Goal: Register for event/course: Sign up to attend an event or enroll in a course

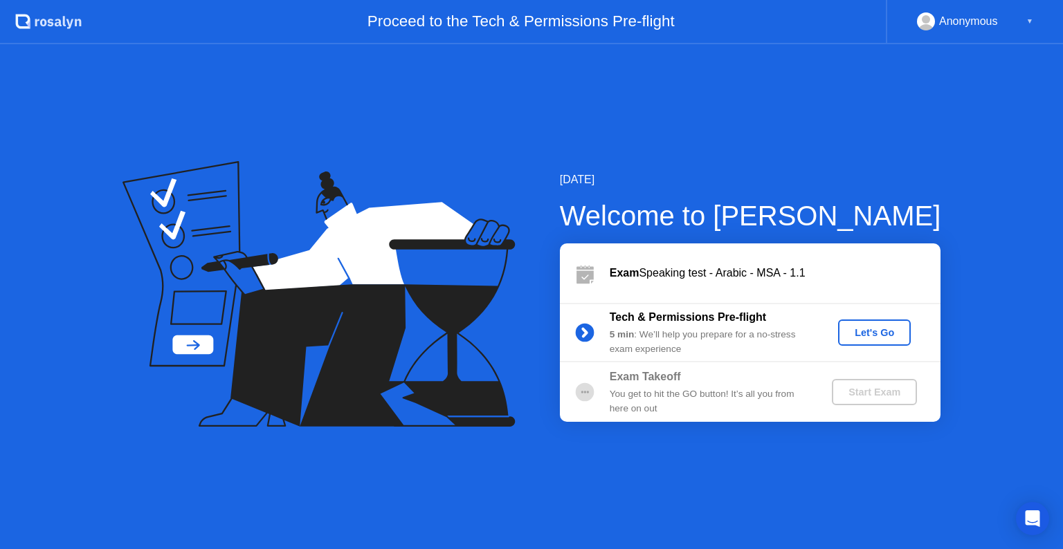
click at [855, 331] on div "Let's Go" at bounding box center [875, 332] width 62 height 11
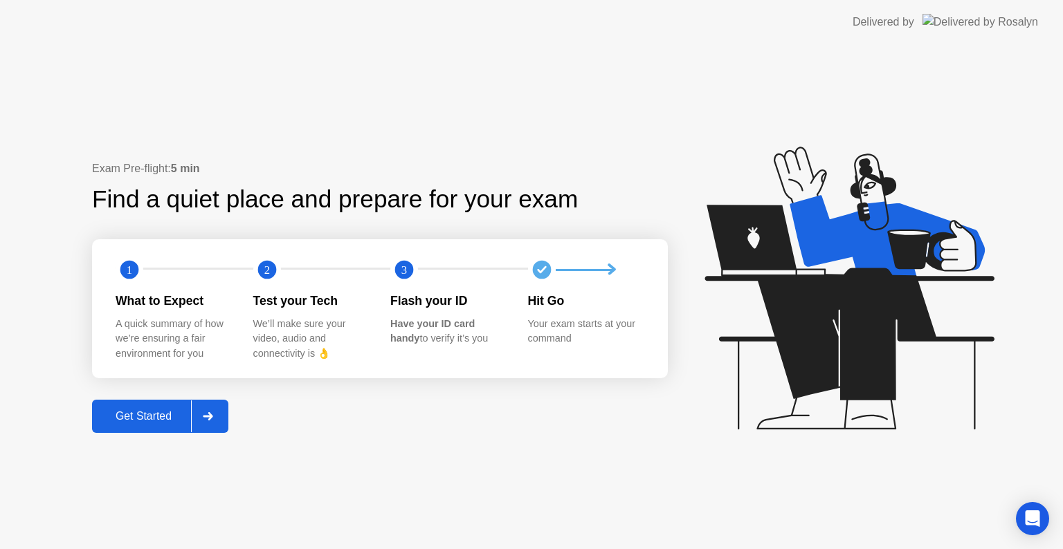
click at [166, 410] on div "Get Started" at bounding box center [143, 416] width 95 height 12
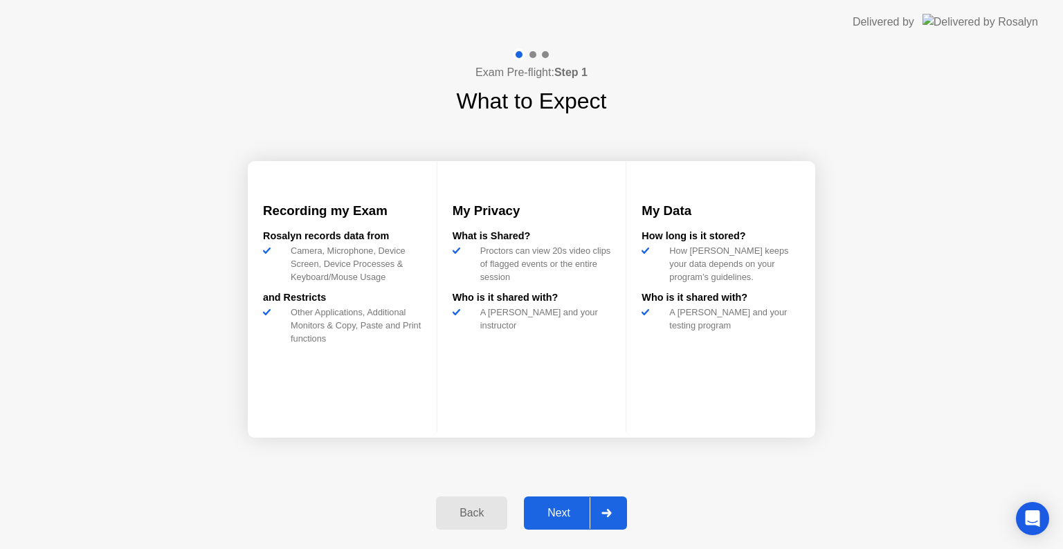
click at [563, 521] on button "Next" at bounding box center [575, 513] width 103 height 33
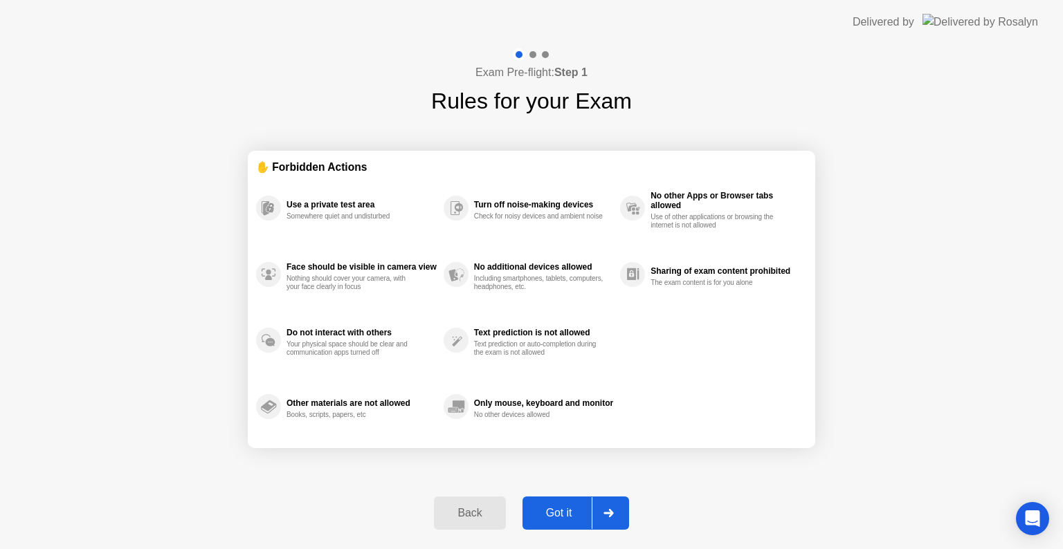
click at [563, 516] on div "Got it" at bounding box center [559, 513] width 65 height 12
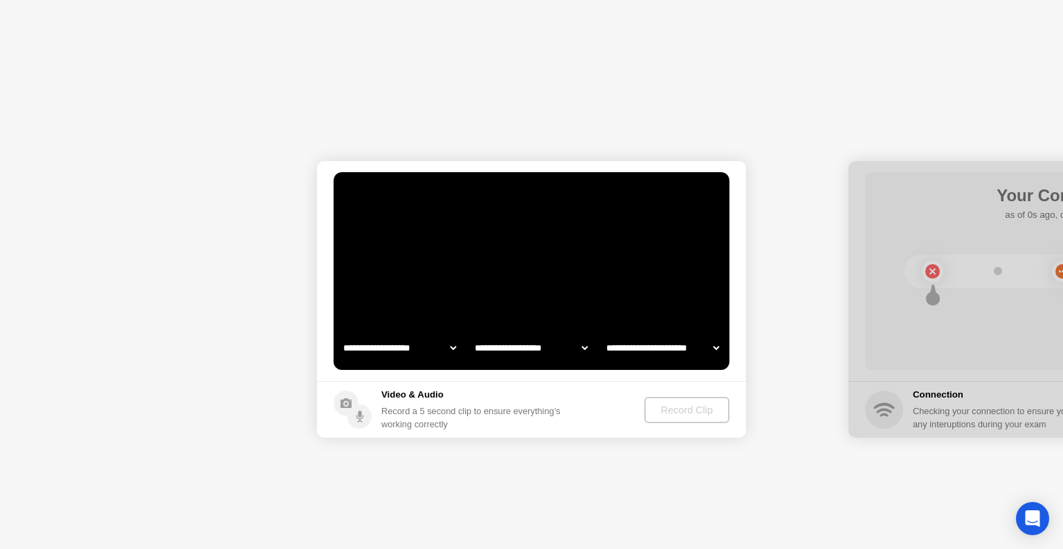
select select "**********"
select select "*******"
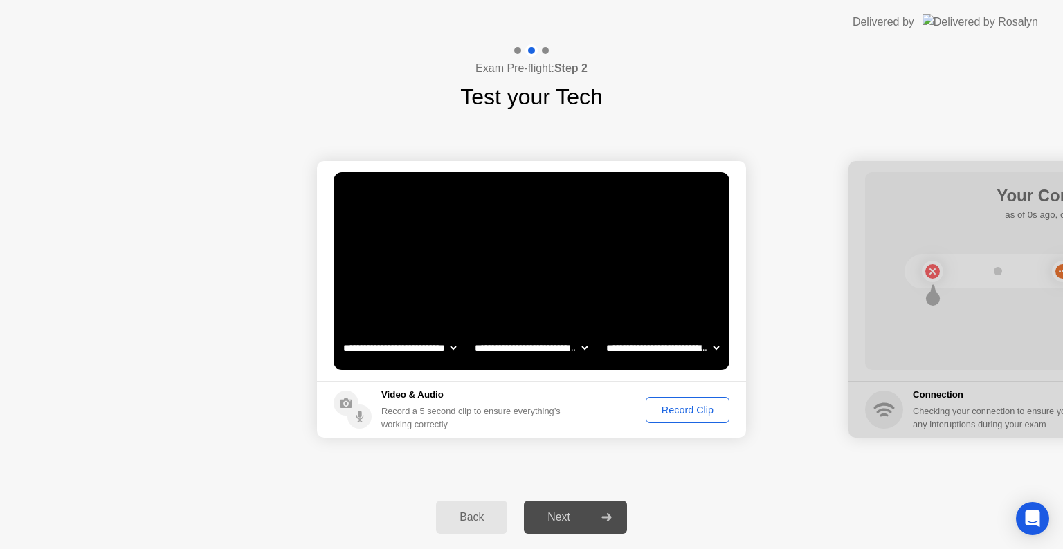
click at [675, 415] on div "Record Clip" at bounding box center [687, 410] width 74 height 11
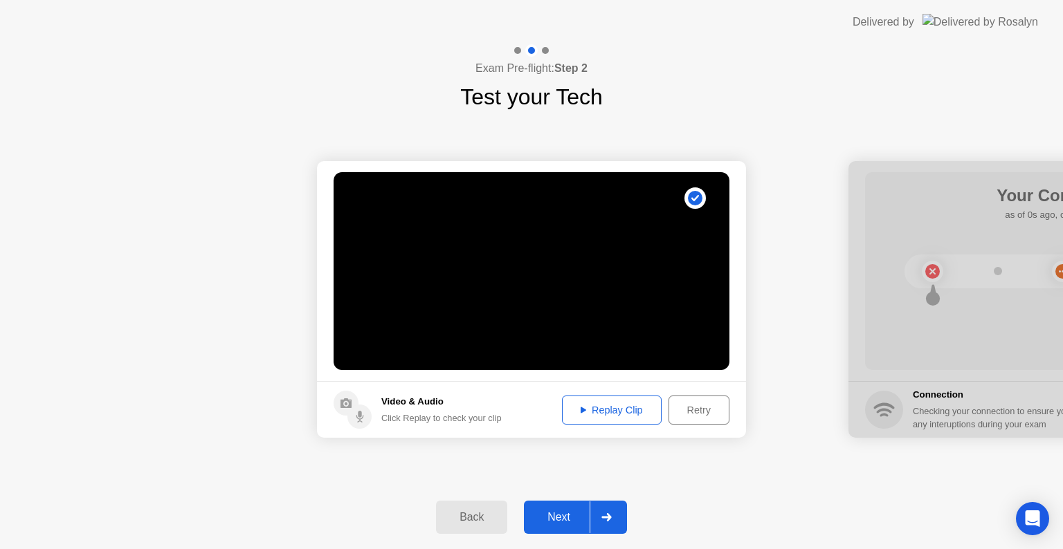
click at [619, 418] on button "Replay Clip" at bounding box center [612, 410] width 100 height 29
click at [571, 518] on div "Next" at bounding box center [559, 517] width 62 height 12
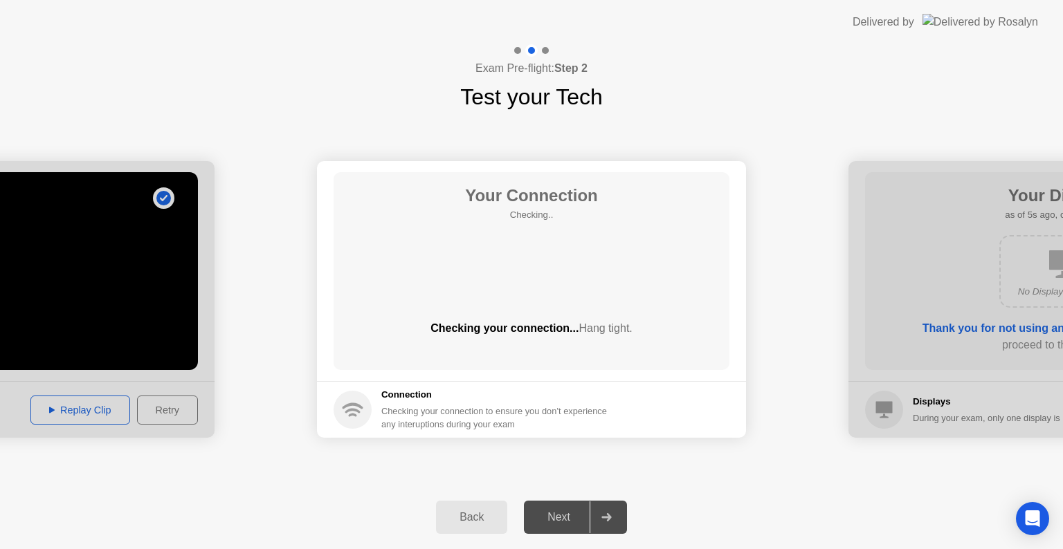
click at [571, 518] on div "Next" at bounding box center [559, 517] width 62 height 12
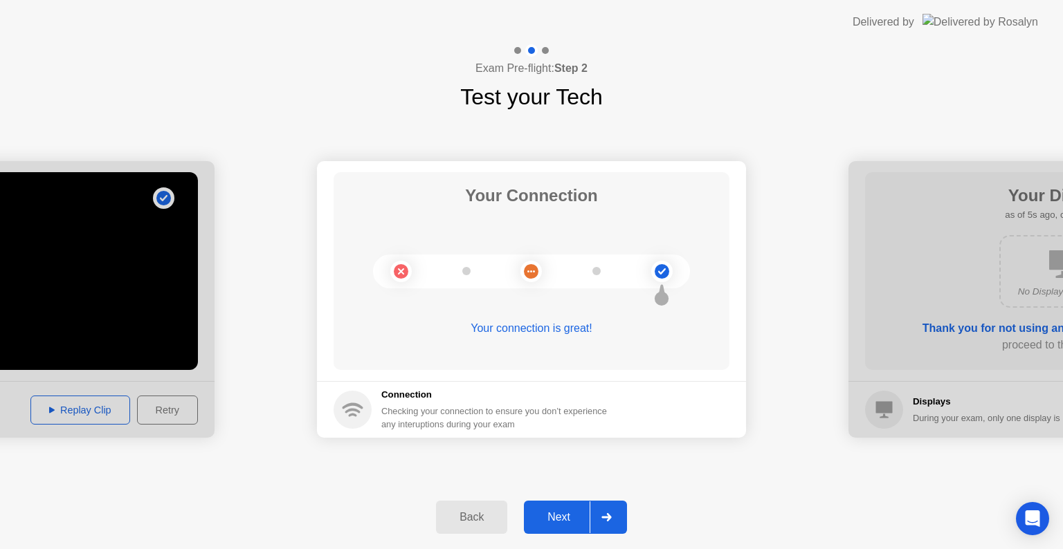
click at [561, 520] on div "Next" at bounding box center [559, 517] width 62 height 12
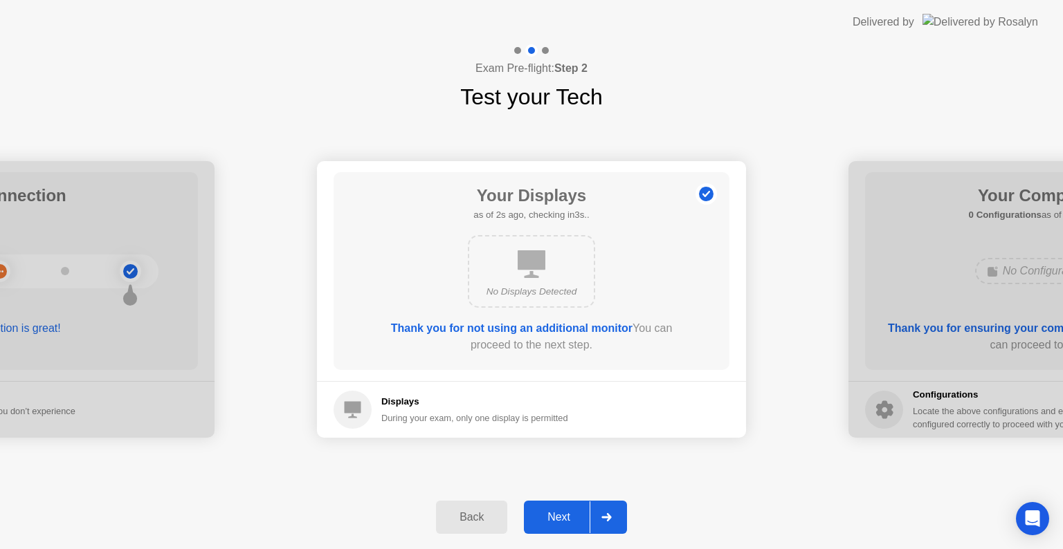
click at [561, 520] on div "Next" at bounding box center [559, 517] width 62 height 12
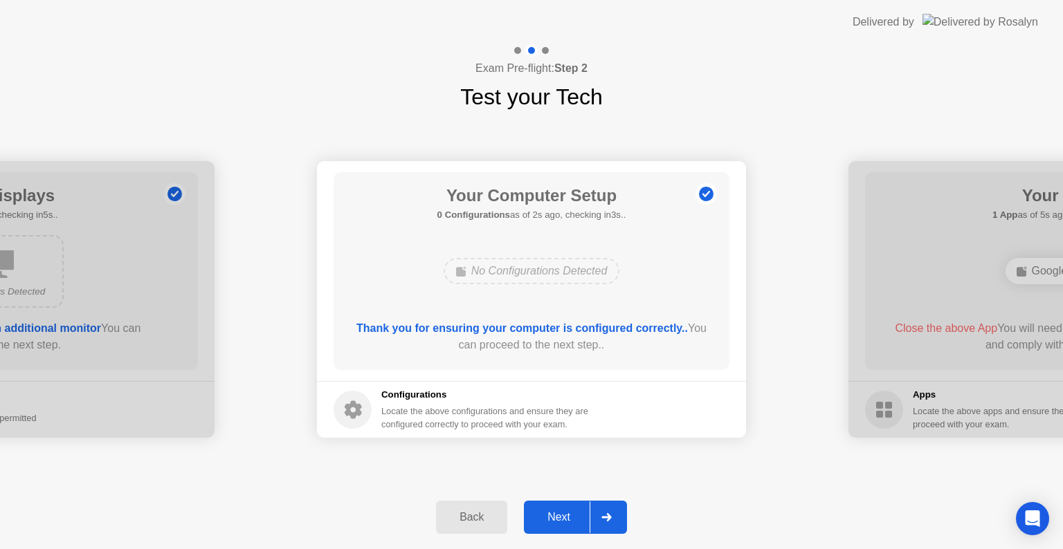
click at [561, 520] on div "Next" at bounding box center [559, 517] width 62 height 12
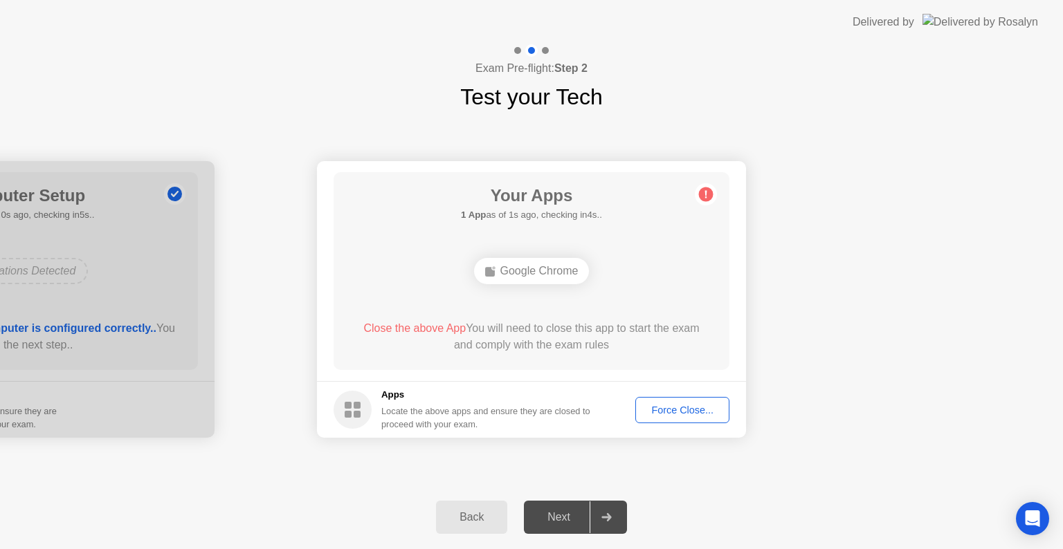
click at [678, 411] on div "Force Close..." at bounding box center [682, 410] width 84 height 11
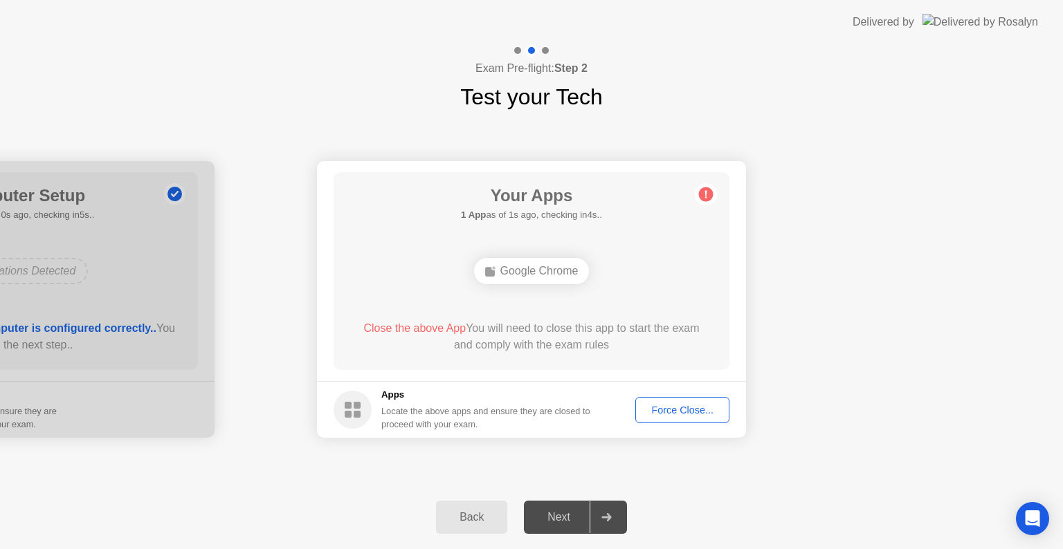
click at [695, 415] on div "Force Close..." at bounding box center [682, 410] width 84 height 11
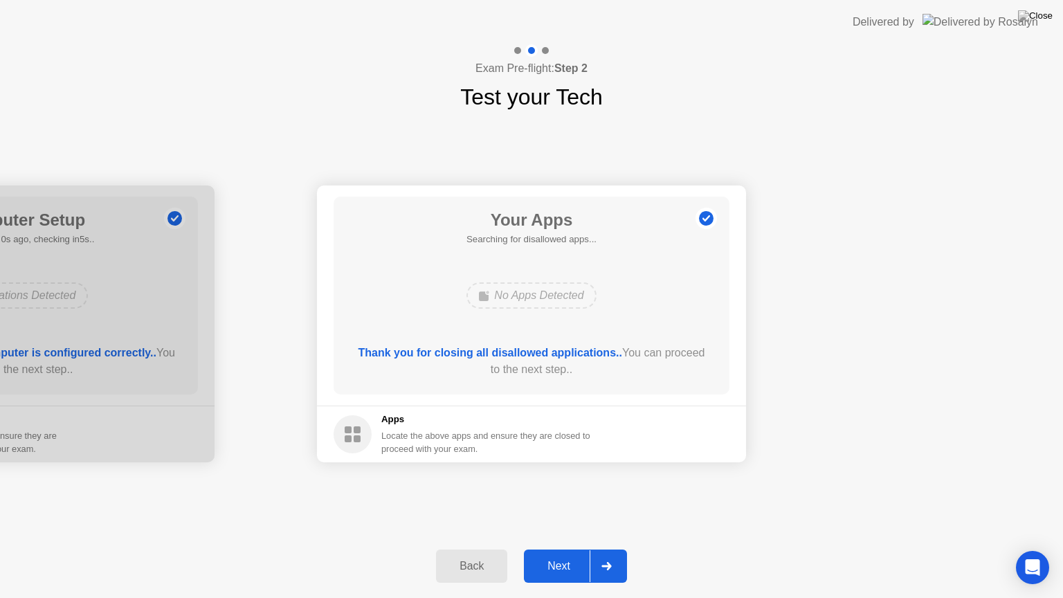
click at [564, 549] on div "Next" at bounding box center [559, 566] width 62 height 12
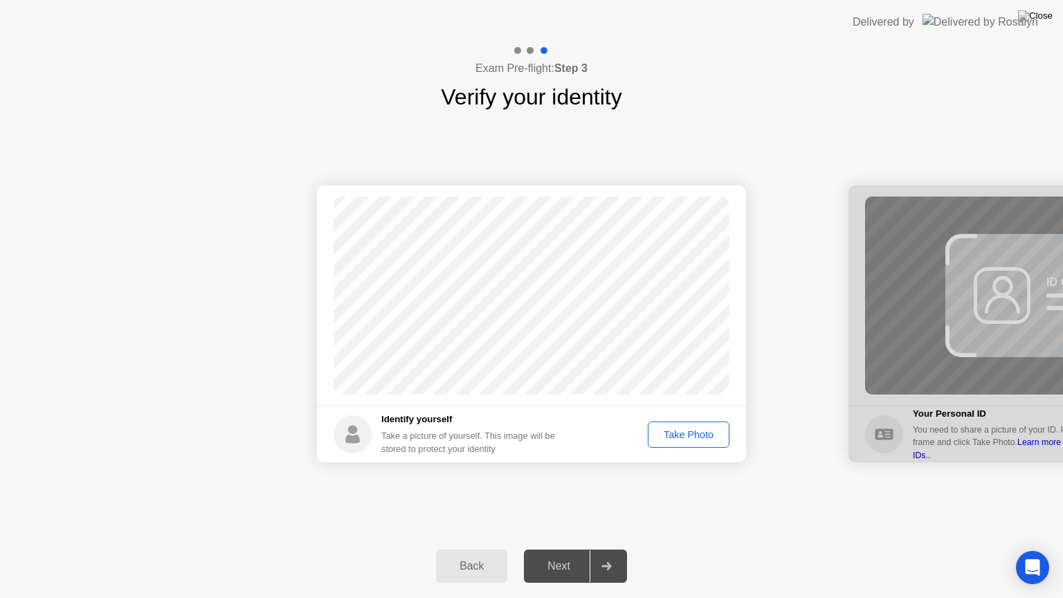
click at [678, 440] on div "Take Photo" at bounding box center [689, 434] width 72 height 11
click at [559, 549] on div "Next" at bounding box center [559, 566] width 62 height 12
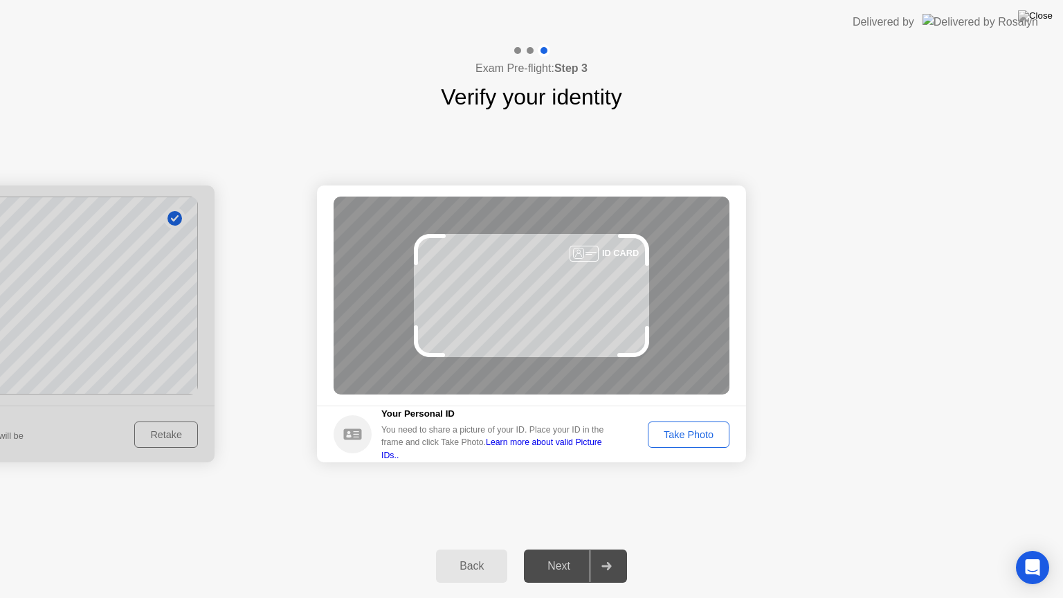
click at [673, 435] on div "Take Photo" at bounding box center [689, 434] width 72 height 11
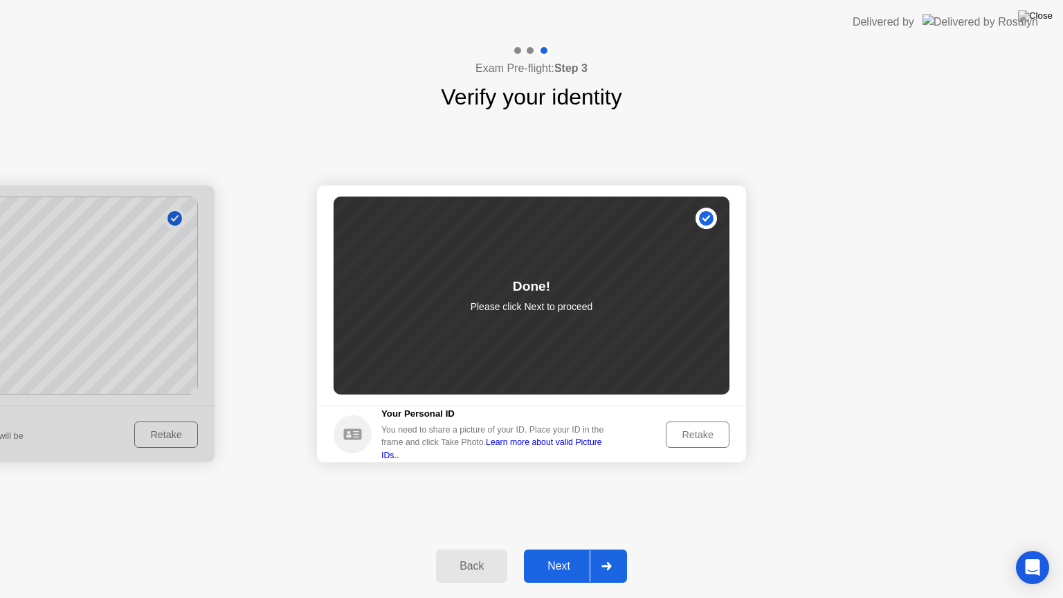
click at [562, 549] on div "Next" at bounding box center [559, 566] width 62 height 12
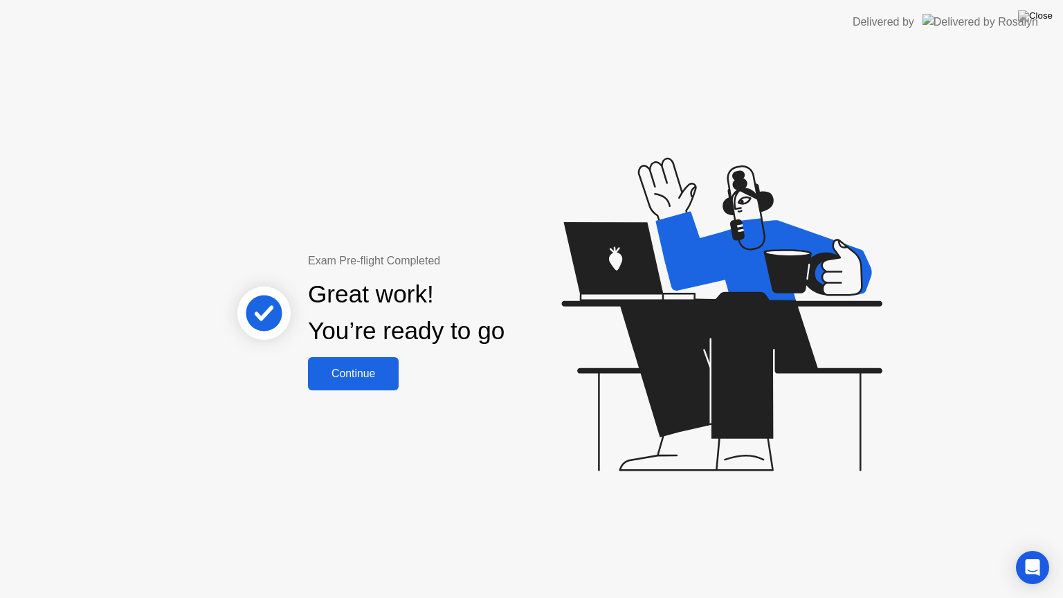
click at [363, 374] on div "Continue" at bounding box center [353, 373] width 82 height 12
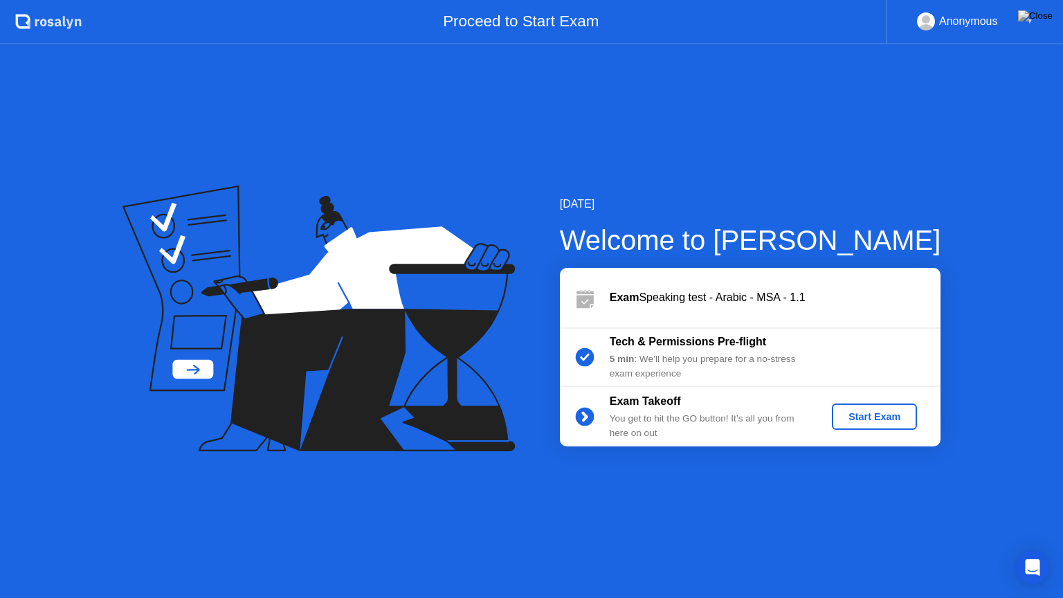
click at [850, 412] on div "Start Exam" at bounding box center [874, 416] width 74 height 11
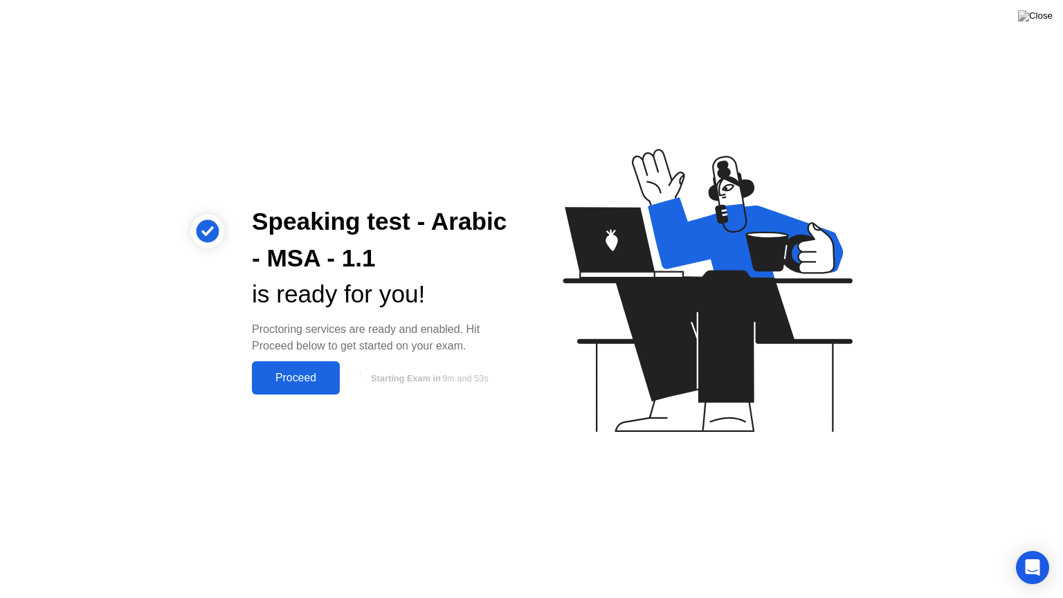
click at [316, 378] on div "Proceed" at bounding box center [296, 378] width 80 height 12
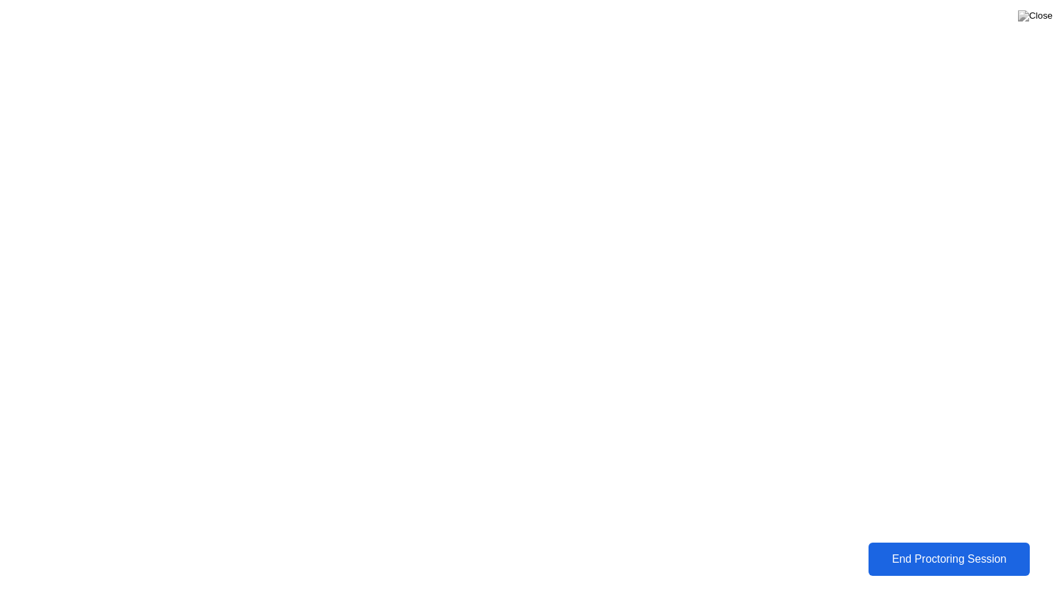
click at [930, 549] on div "End Proctoring Session" at bounding box center [949, 559] width 168 height 14
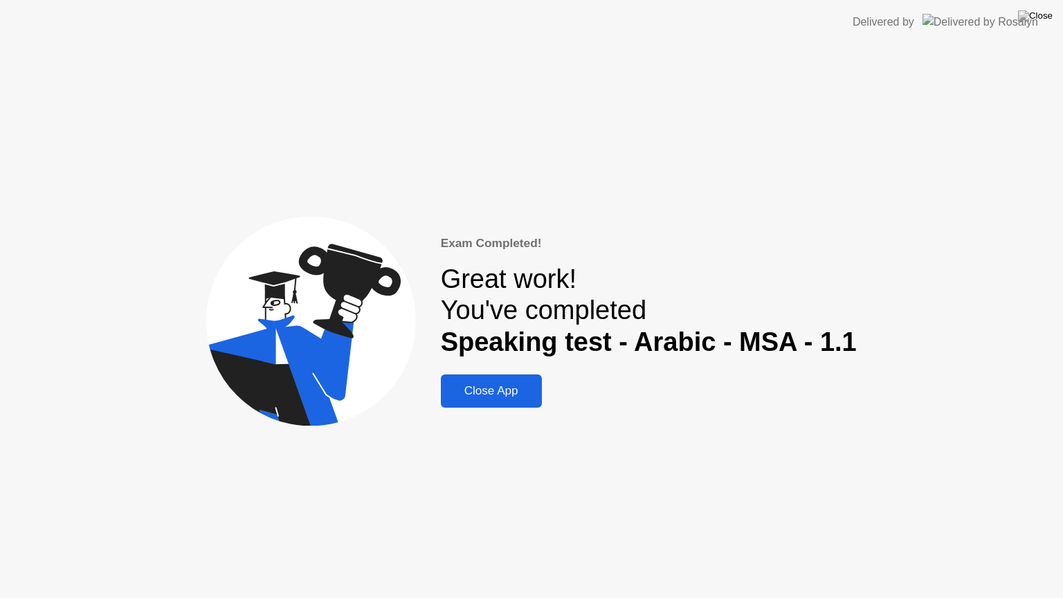
click at [484, 386] on div "Close App" at bounding box center [491, 391] width 93 height 14
